Goal: Information Seeking & Learning: Learn about a topic

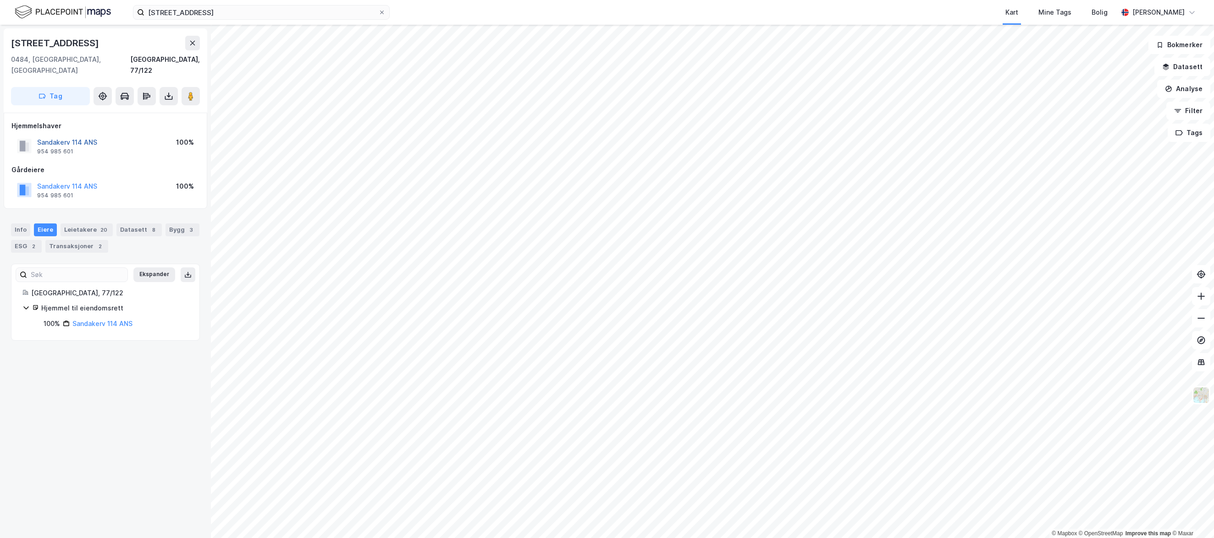
click at [0, 0] on button "Sandakerv 114 ANS" at bounding box center [0, 0] width 0 height 0
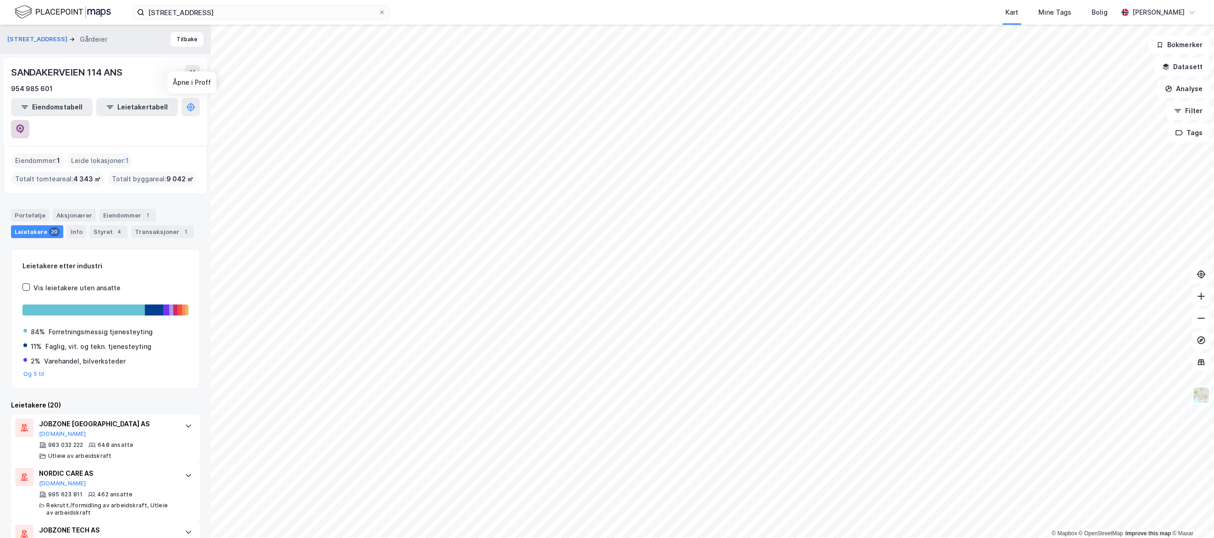
click at [29, 120] on button at bounding box center [20, 129] width 18 height 18
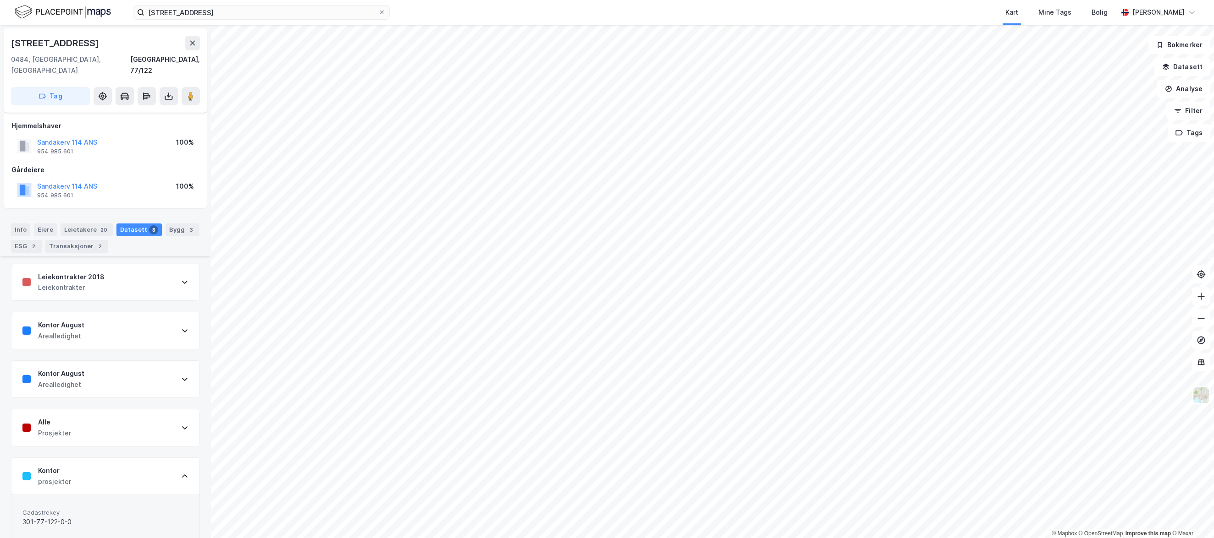
scroll to position [183, 0]
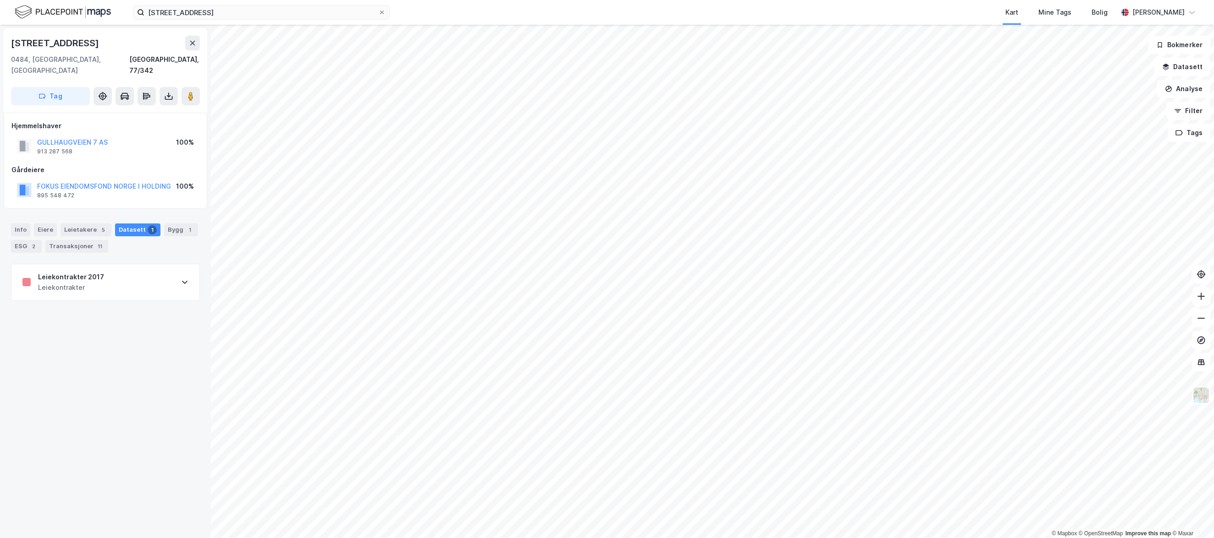
click at [83, 282] on div "Leiekontrakter" at bounding box center [71, 287] width 66 height 11
click at [26, 224] on div "Info" at bounding box center [20, 230] width 19 height 13
